Goal: Transaction & Acquisition: Subscribe to service/newsletter

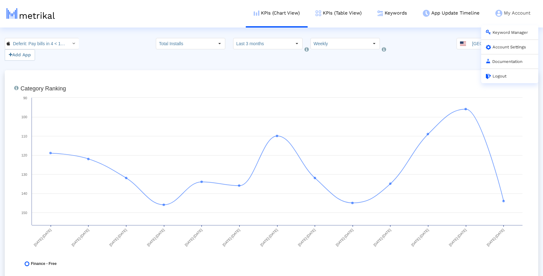
click at [499, 77] on link "Logout" at bounding box center [496, 76] width 21 height 5
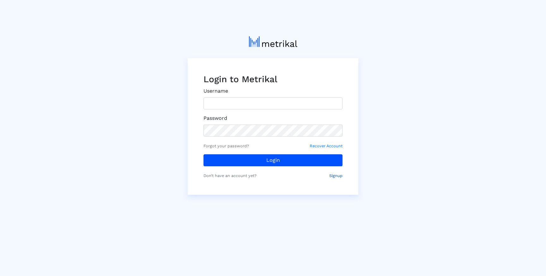
click at [334, 174] on small "Signup" at bounding box center [335, 175] width 13 height 6
click at [337, 175] on small "Signup" at bounding box center [335, 175] width 13 height 6
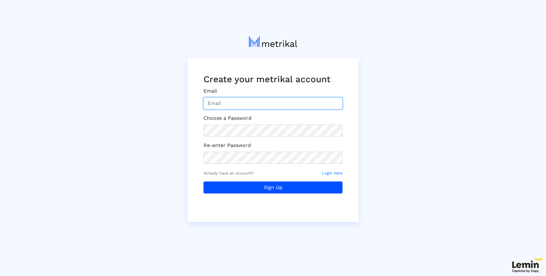
click at [260, 104] on input "Email" at bounding box center [272, 103] width 139 height 12
type input "[EMAIL_ADDRESS][DOMAIN_NAME]"
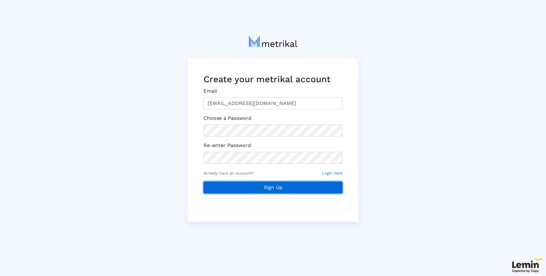
click at [232, 184] on button "Sign Up" at bounding box center [272, 187] width 139 height 12
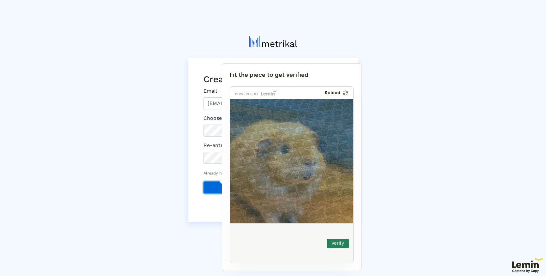
drag, startPoint x: 251, startPoint y: 241, endPoint x: 248, endPoint y: 151, distance: 90.6
click at [248, 151] on img at bounding box center [207, 194] width 204 height 124
click at [337, 245] on button "Verify" at bounding box center [337, 242] width 22 height 9
